Goal: Entertainment & Leisure: Consume media (video, audio)

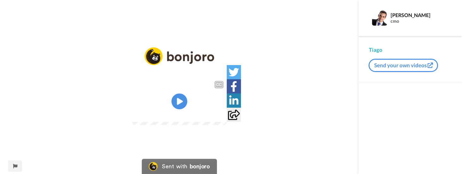
drag, startPoint x: 175, startPoint y: 105, endPoint x: 168, endPoint y: 115, distance: 11.4
click at [175, 105] on icon at bounding box center [179, 101] width 16 height 16
click at [169, 81] on video at bounding box center [179, 101] width 95 height 47
click at [172, 104] on icon at bounding box center [179, 101] width 17 height 17
click at [218, 78] on video at bounding box center [179, 101] width 95 height 47
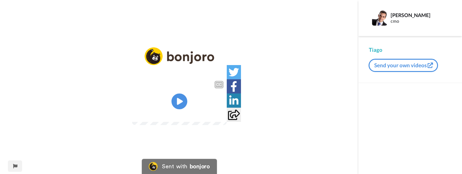
click at [319, 70] on div "CC Play/Pause 1:11 / 1:44" at bounding box center [179, 90] width 358 height 87
click at [202, 86] on video at bounding box center [179, 101] width 95 height 47
click at [207, 97] on video at bounding box center [179, 101] width 95 height 47
drag, startPoint x: 148, startPoint y: 123, endPoint x: 145, endPoint y: 129, distance: 6.4
click at [148, 123] on video at bounding box center [179, 101] width 95 height 47
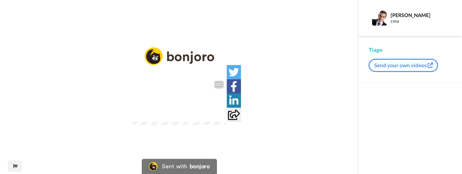
click at [166, 85] on video at bounding box center [179, 101] width 95 height 47
click at [132, 122] on div "0:01 / 1:44" at bounding box center [179, 115] width 95 height 13
click at [135, 125] on video at bounding box center [179, 101] width 95 height 47
